Goal: Information Seeking & Learning: Learn about a topic

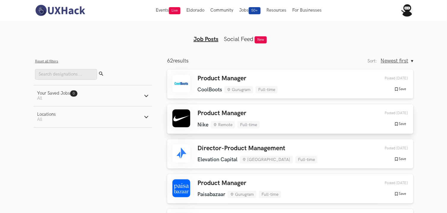
click at [240, 116] on h3 "Product Manager" at bounding box center [229, 113] width 62 height 8
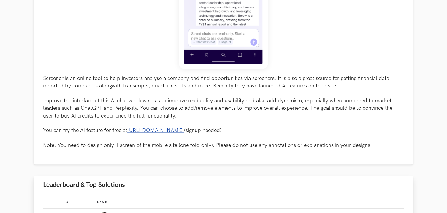
scroll to position [264, 0]
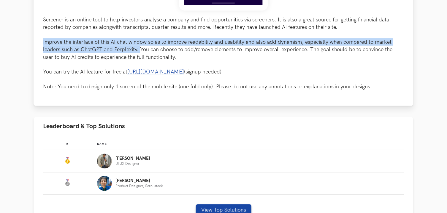
drag, startPoint x: 42, startPoint y: 40, endPoint x: 139, endPoint y: 51, distance: 97.7
copy p "Improve the interface of this AI chat window so as to improve readability and u…"
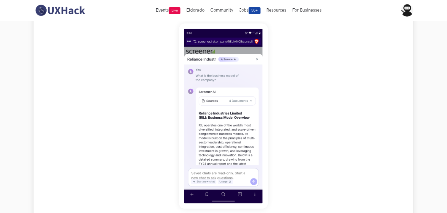
scroll to position [198, 0]
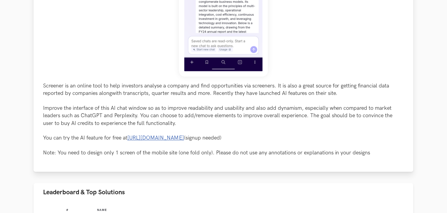
click at [57, 88] on p "Screener is an online tool to help investors analyse a company and find opportu…" at bounding box center [223, 119] width 361 height 75
copy p "Screener"
